Goal: Task Accomplishment & Management: Manage account settings

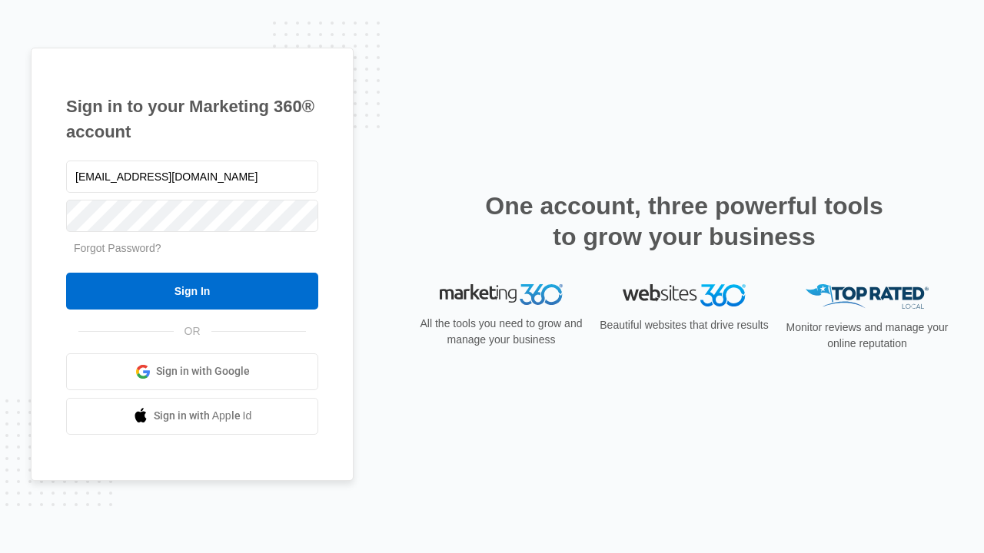
type input "dankie614@gmail.com"
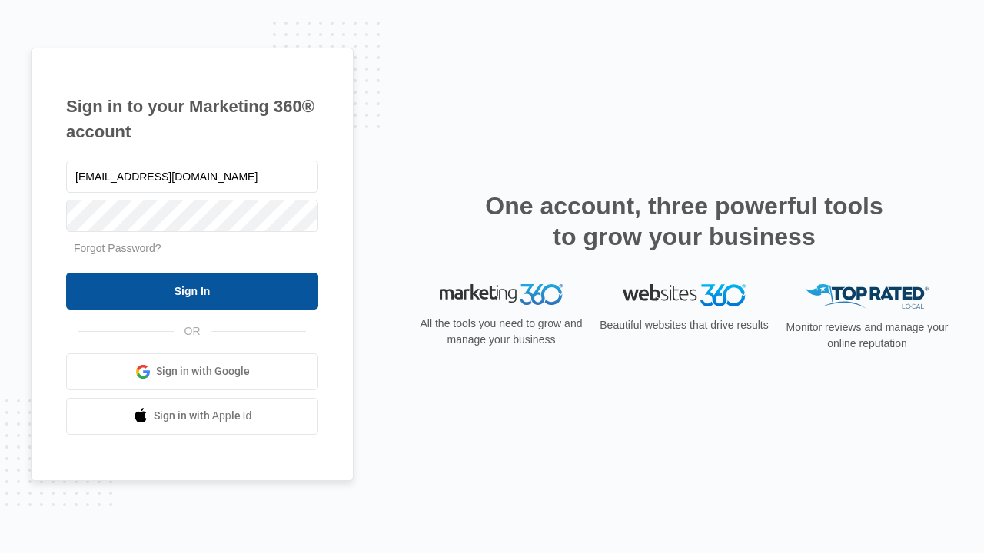
click at [192, 290] on input "Sign In" at bounding box center [192, 291] width 252 height 37
